Goal: Task Accomplishment & Management: Manage account settings

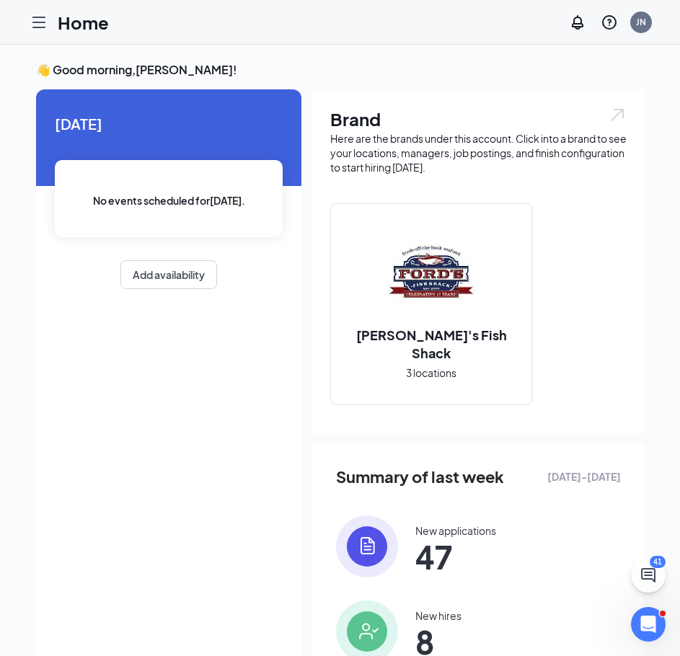
click at [35, 23] on icon "Hamburger" at bounding box center [38, 22] width 17 height 17
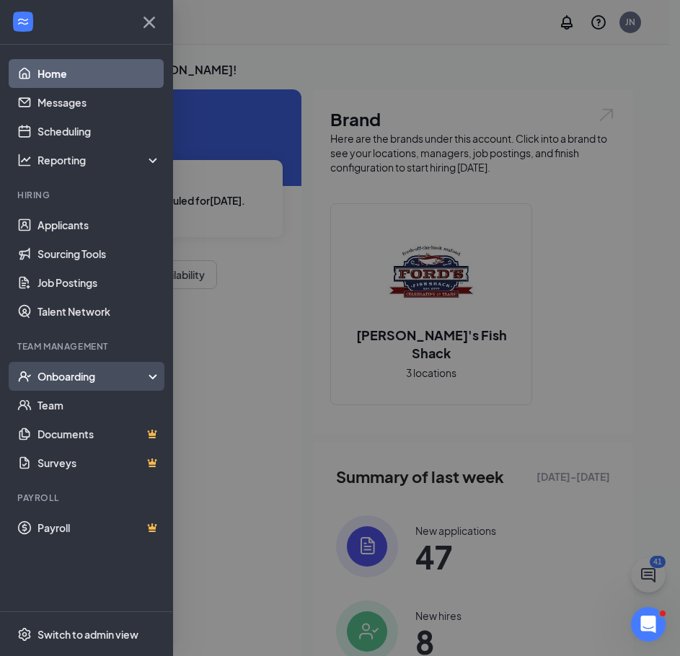
click at [73, 370] on div "Onboarding" at bounding box center [92, 376] width 111 height 14
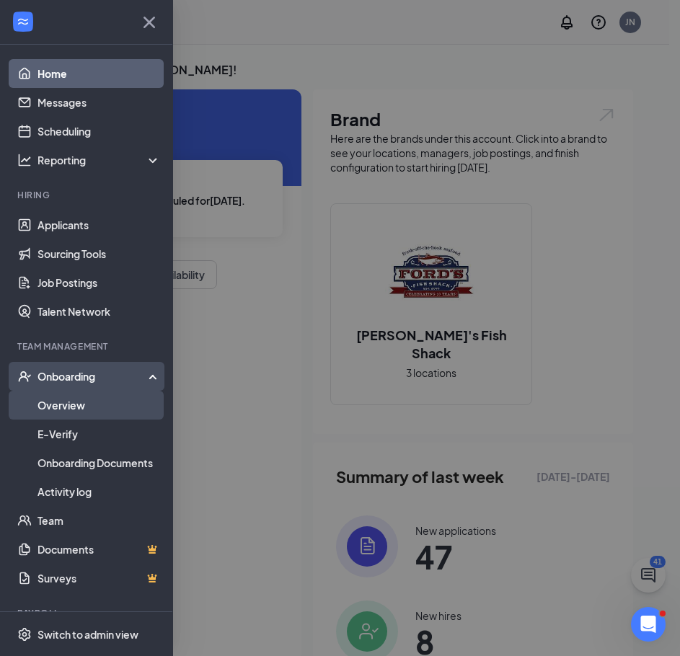
click at [69, 405] on link "Overview" at bounding box center [98, 405] width 123 height 29
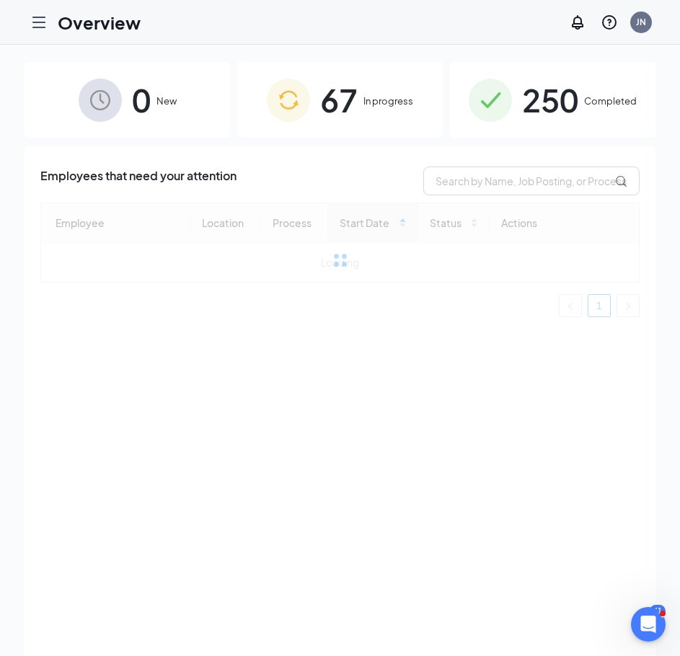
click at [535, 97] on span "250" at bounding box center [550, 100] width 56 height 50
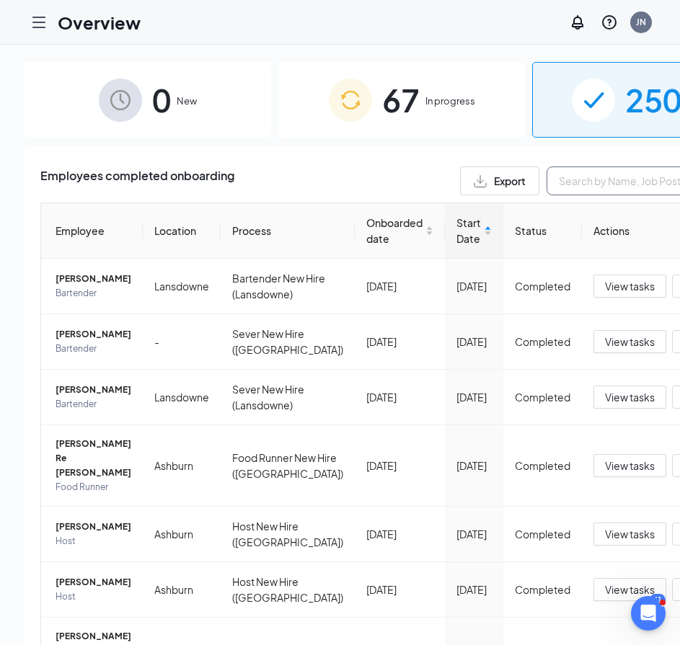
click at [548, 187] on input "text" at bounding box center [654, 180] width 216 height 29
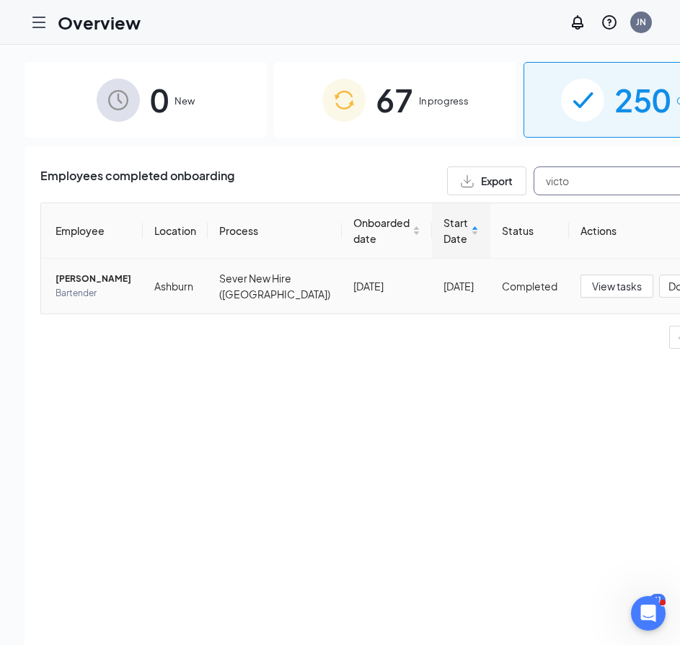
type input "victo"
click at [63, 286] on span "[PERSON_NAME]" at bounding box center [93, 279] width 76 height 14
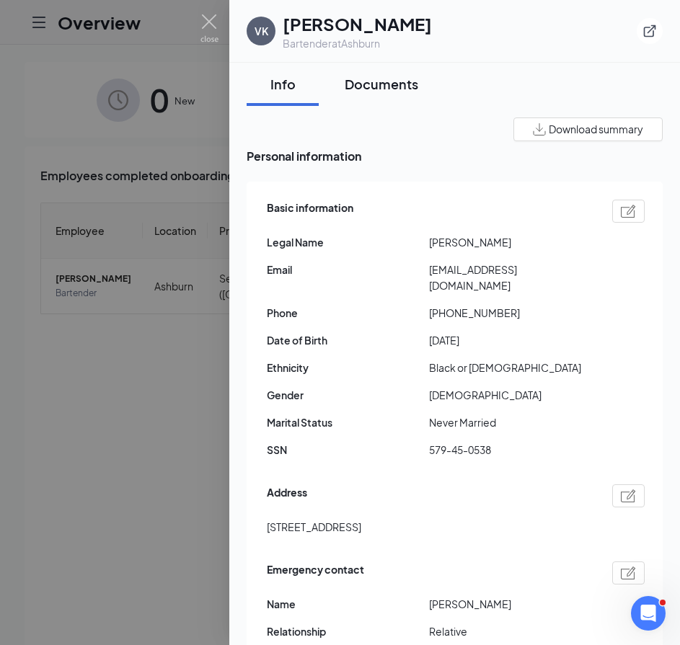
click at [365, 89] on div "Documents" at bounding box center [381, 84] width 74 height 18
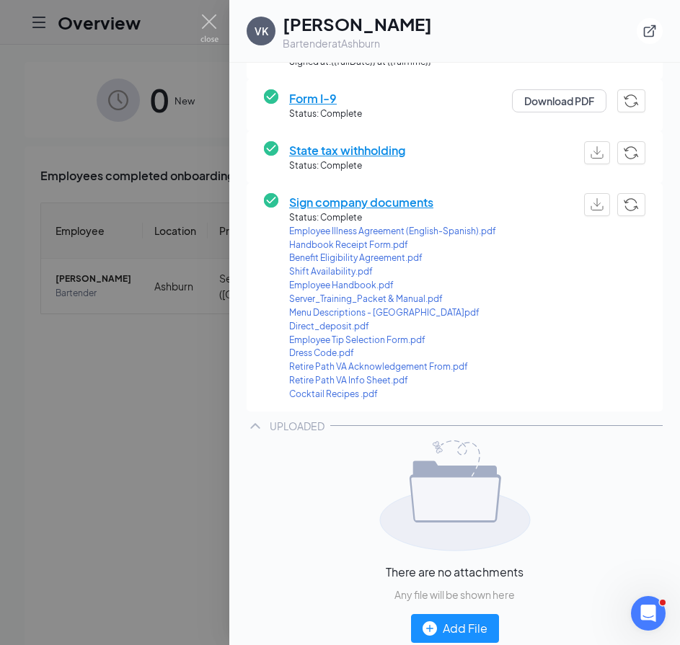
scroll to position [231, 0]
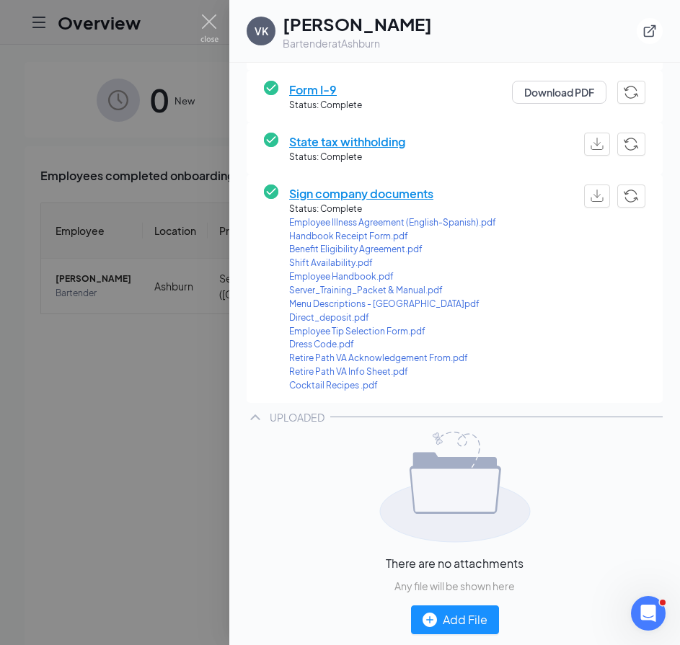
click at [323, 333] on span "Employee Tip Selection Form.pdf" at bounding box center [392, 332] width 207 height 14
click at [318, 319] on span "Direct_deposit.pdf" at bounding box center [392, 318] width 207 height 14
